Goal: Navigation & Orientation: Understand site structure

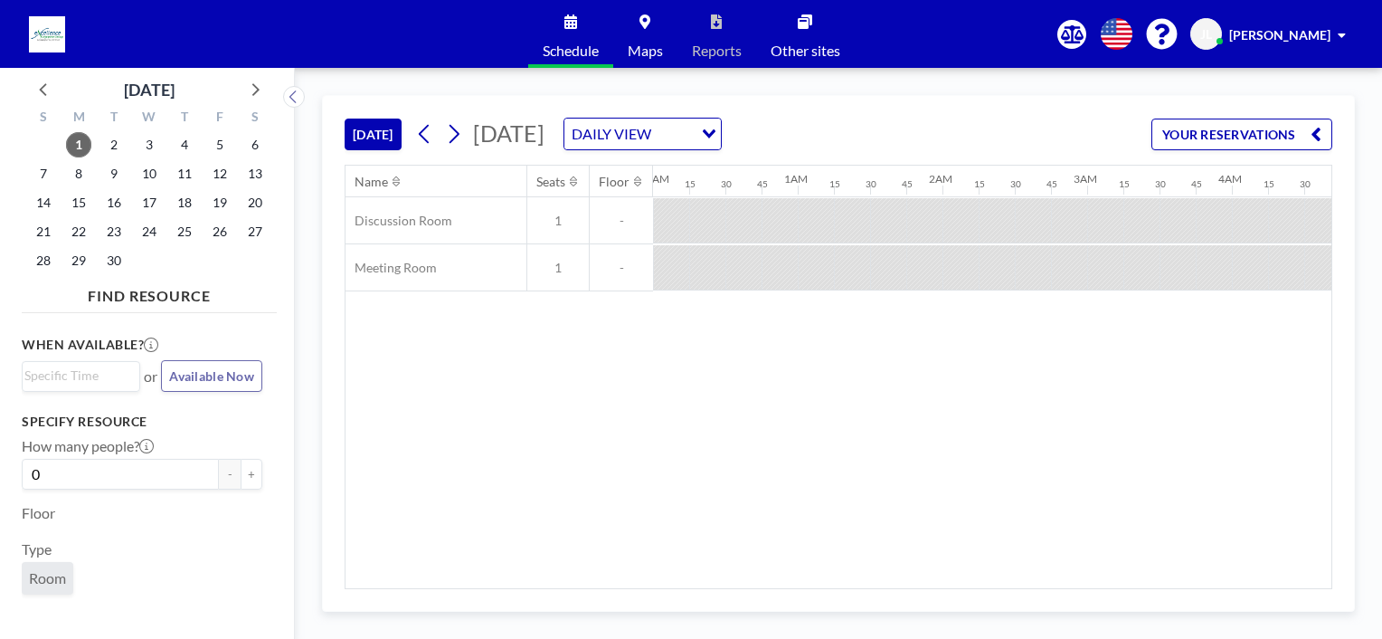
scroll to position [0, 1481]
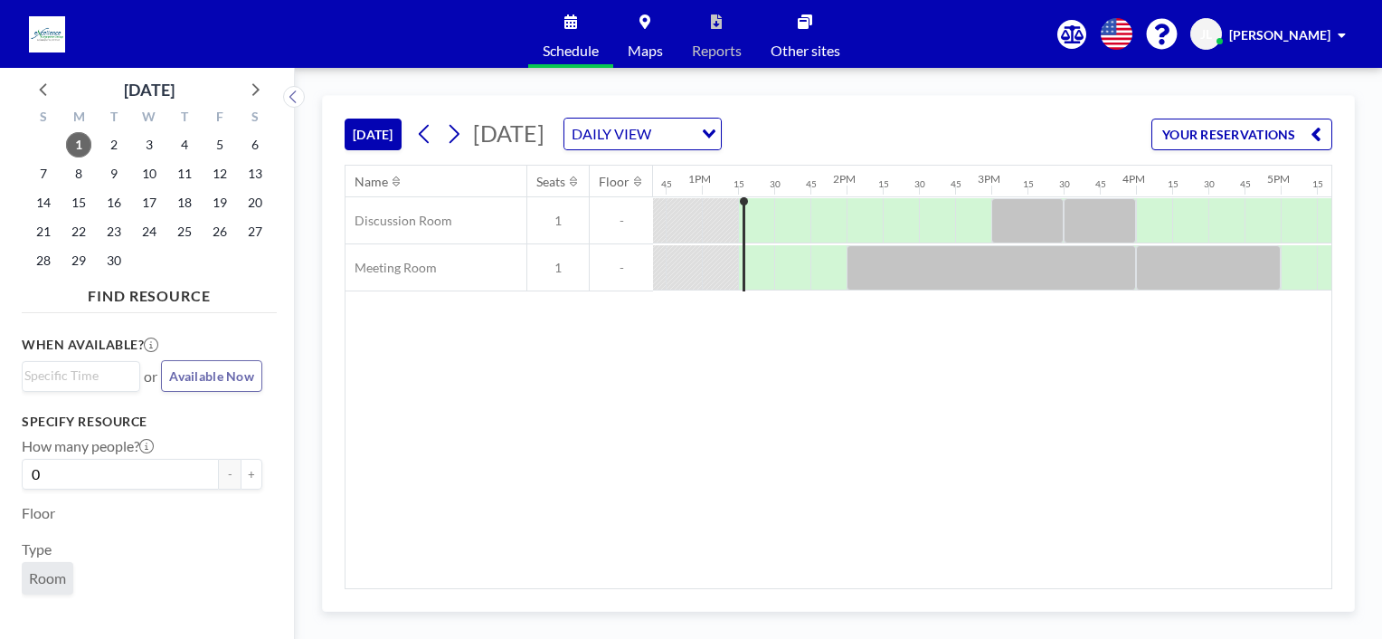
scroll to position [0, 1827]
click at [111, 155] on span "2" at bounding box center [113, 144] width 25 height 25
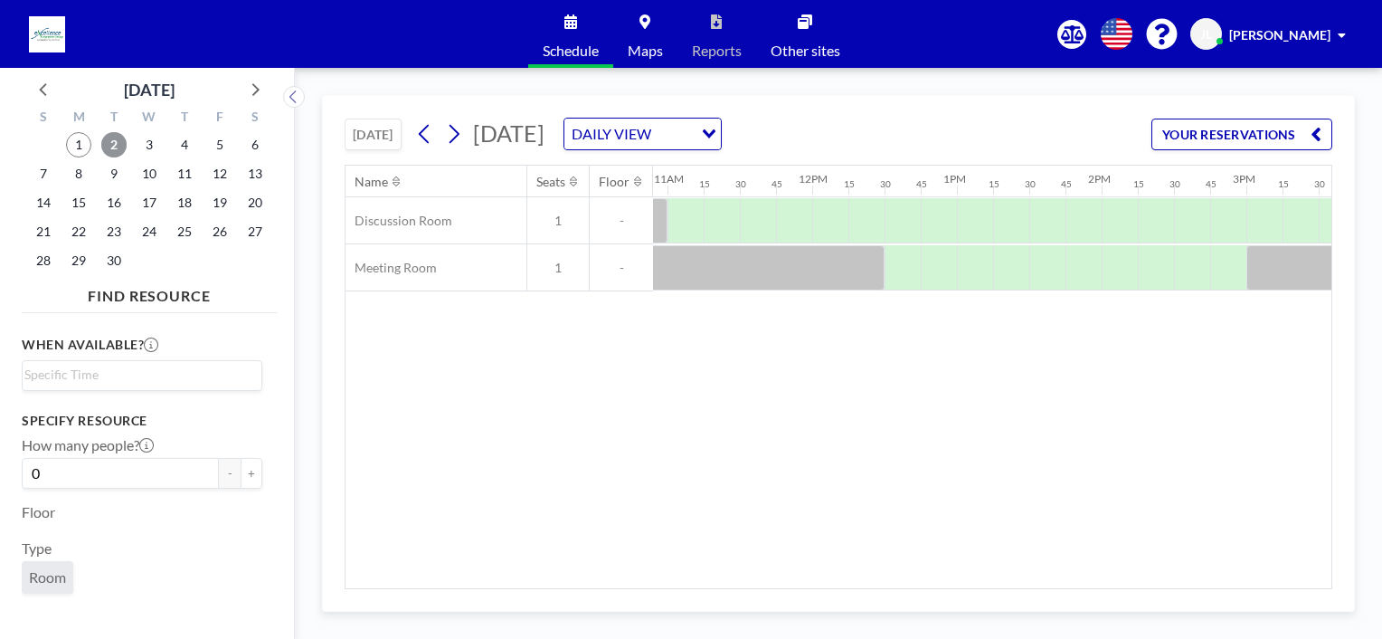
scroll to position [0, 1527]
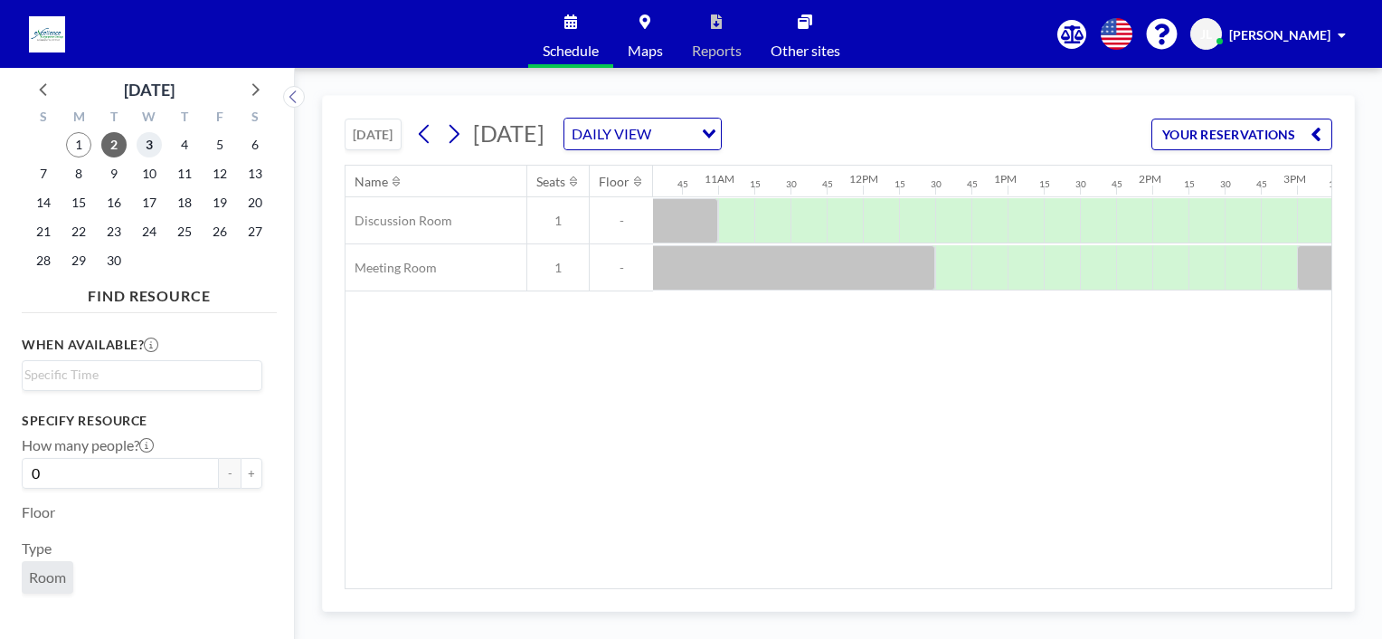
click at [152, 148] on span "3" at bounding box center [149, 144] width 25 height 25
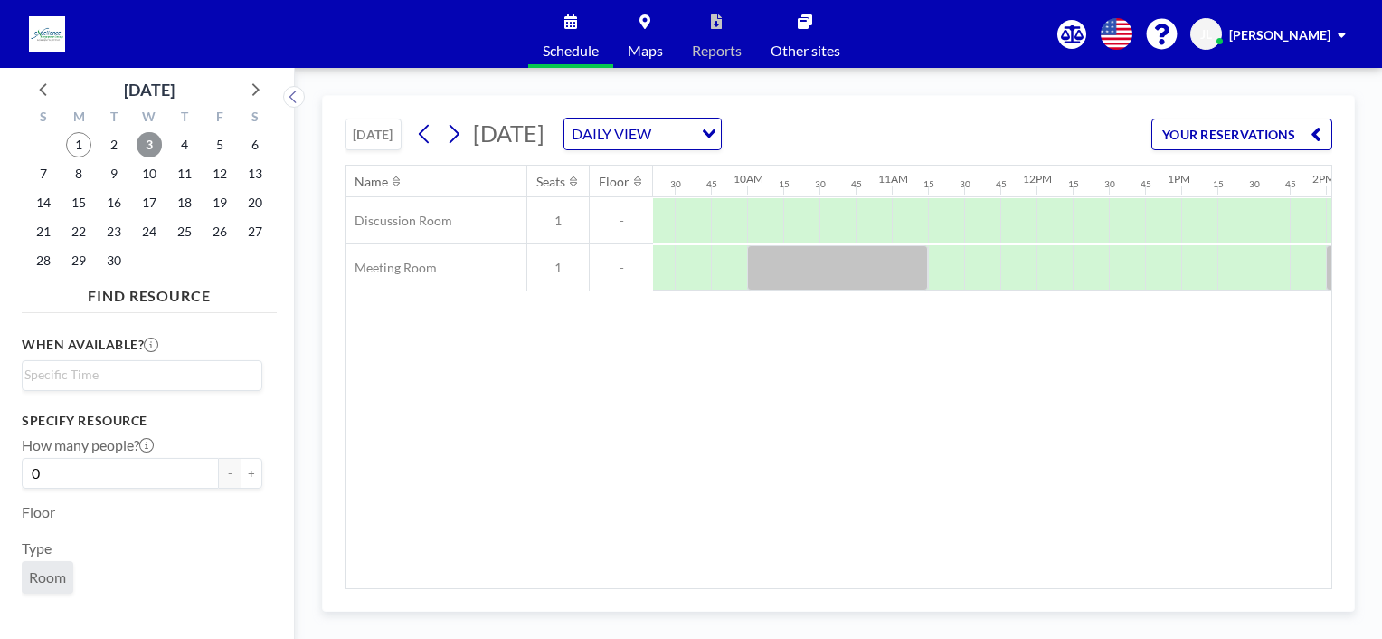
scroll to position [0, 1350]
click at [184, 151] on span "4" at bounding box center [184, 144] width 25 height 25
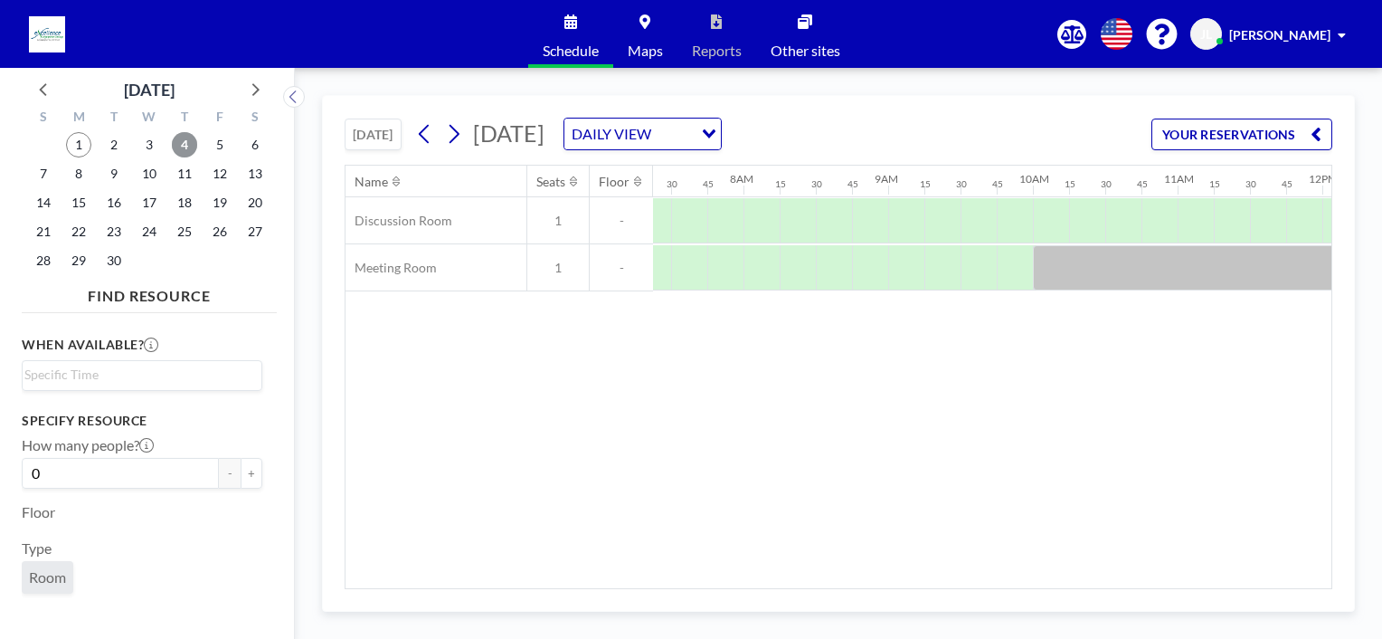
scroll to position [0, 1050]
click at [219, 153] on span "5" at bounding box center [219, 144] width 25 height 25
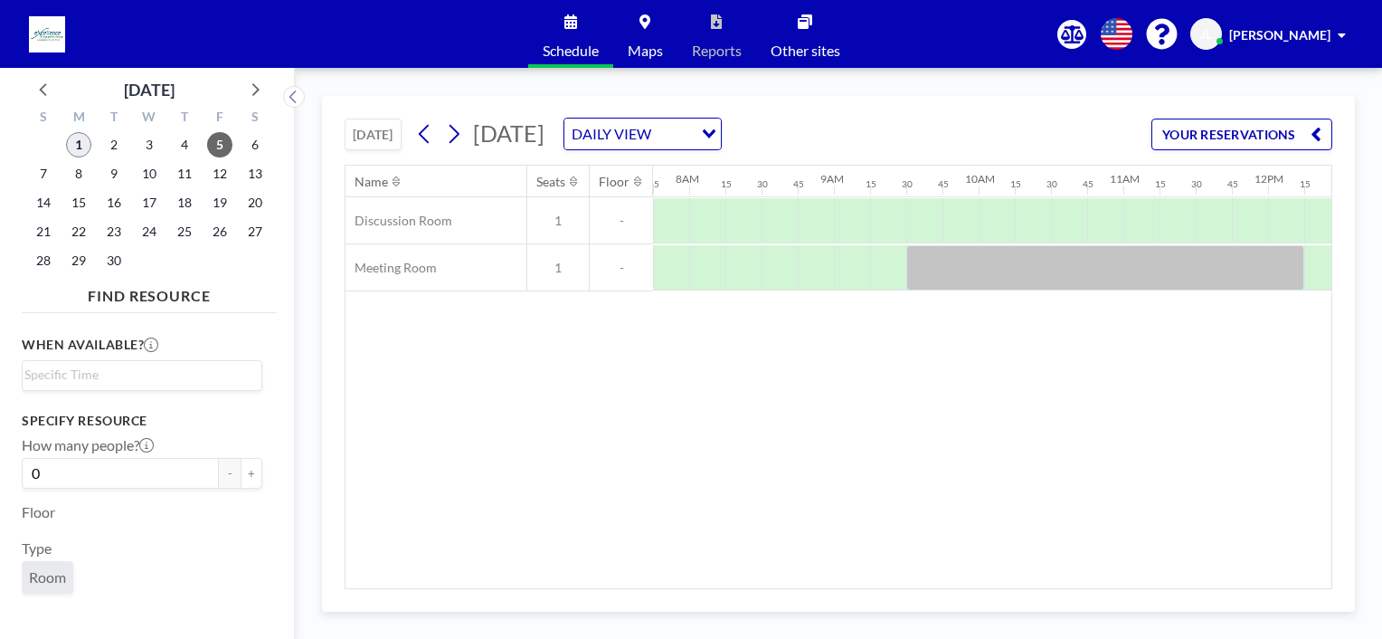
click at [83, 151] on span "1" at bounding box center [78, 144] width 25 height 25
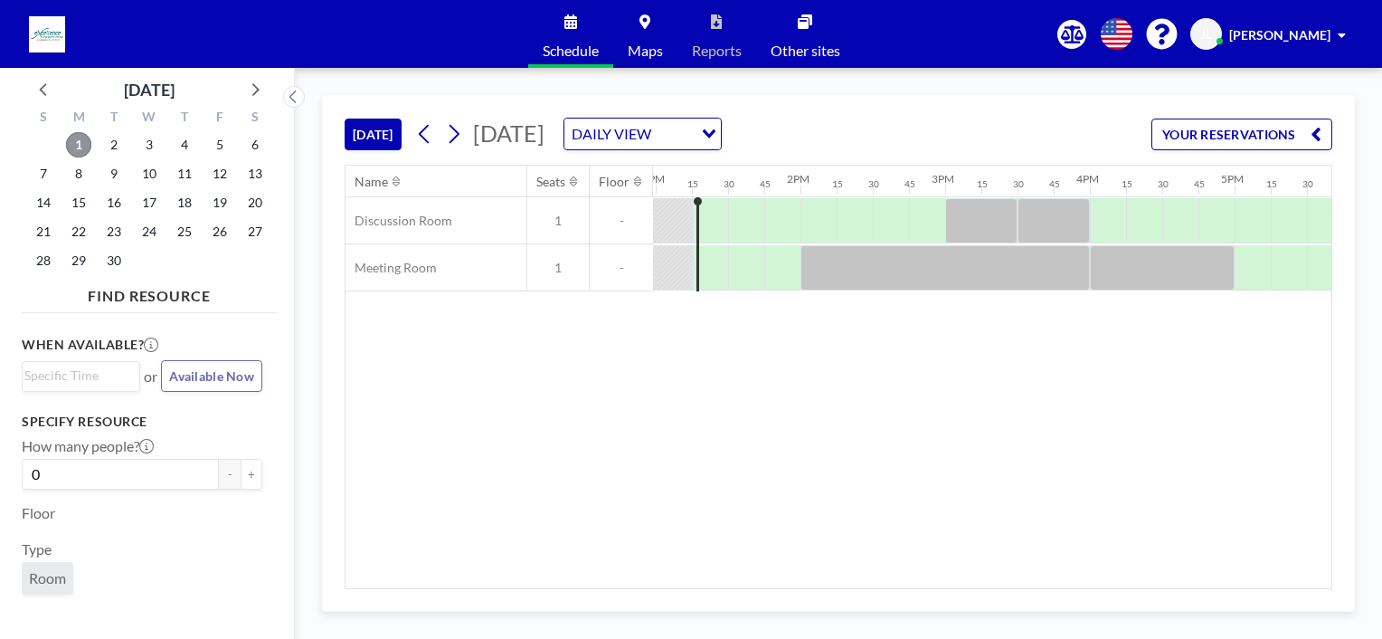
scroll to position [0, 1881]
